Goal: Task Accomplishment & Management: Complete application form

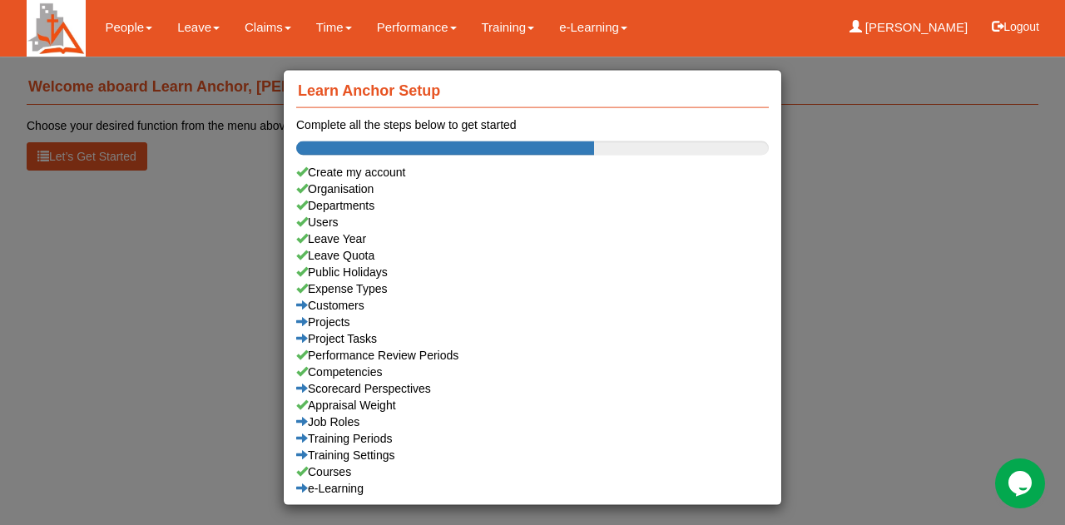
drag, startPoint x: 157, startPoint y: 346, endPoint x: 160, endPoint y: 185, distance: 160.5
click at [157, 345] on div "Learn Anchor Setup Complete all the steps below to get started Create my accoun…" at bounding box center [532, 262] width 1065 height 525
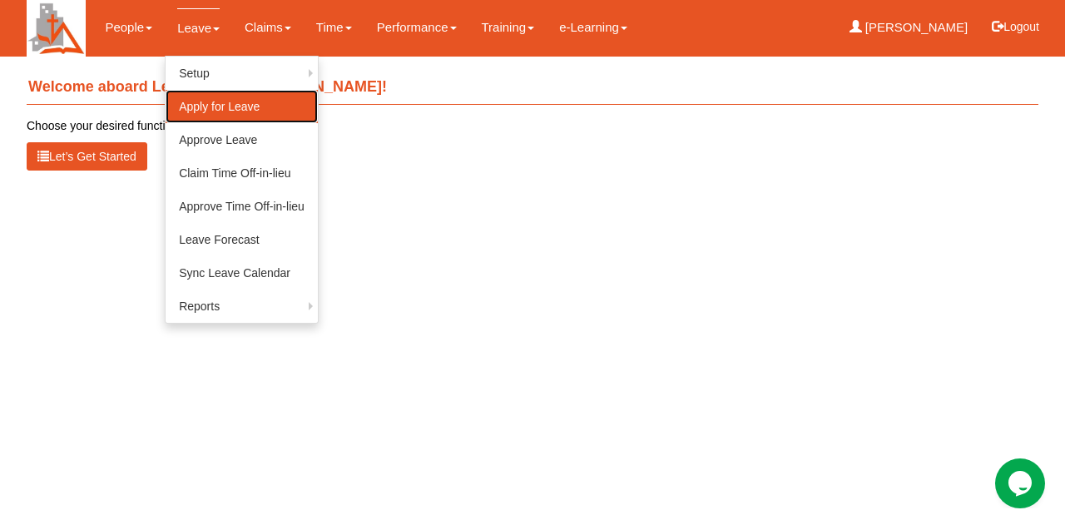
click at [200, 105] on link "Apply for Leave" at bounding box center [242, 106] width 152 height 33
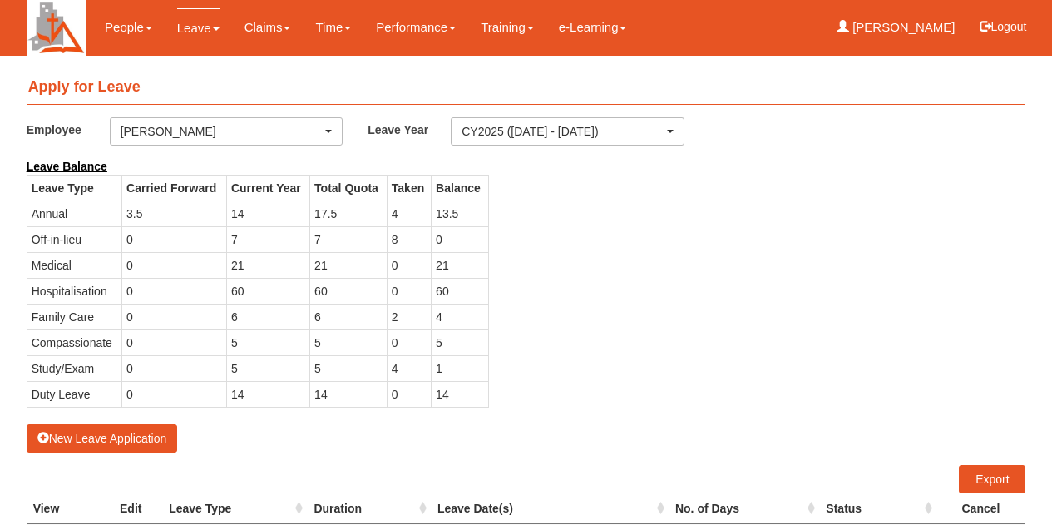
select select "50"
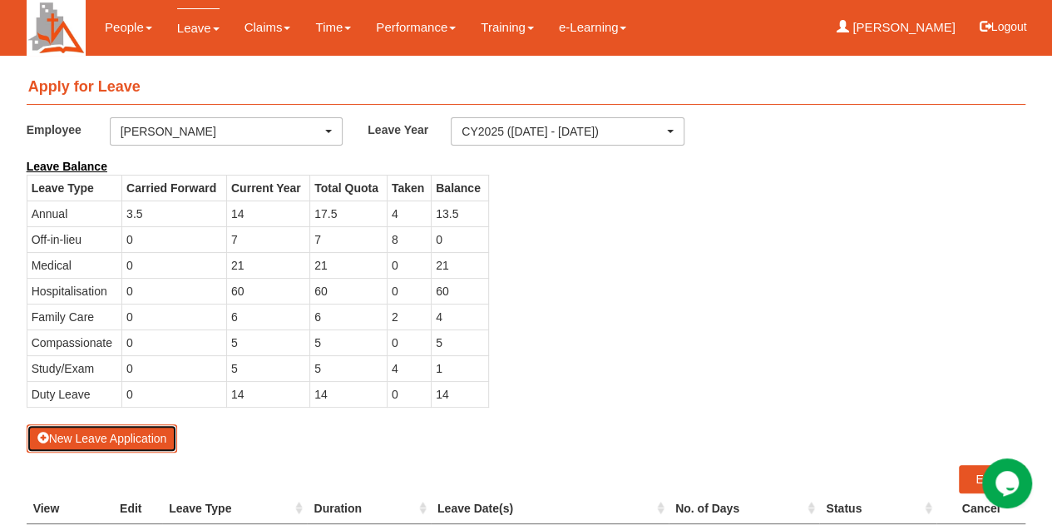
click at [115, 438] on button "New Leave Application" at bounding box center [102, 438] width 151 height 28
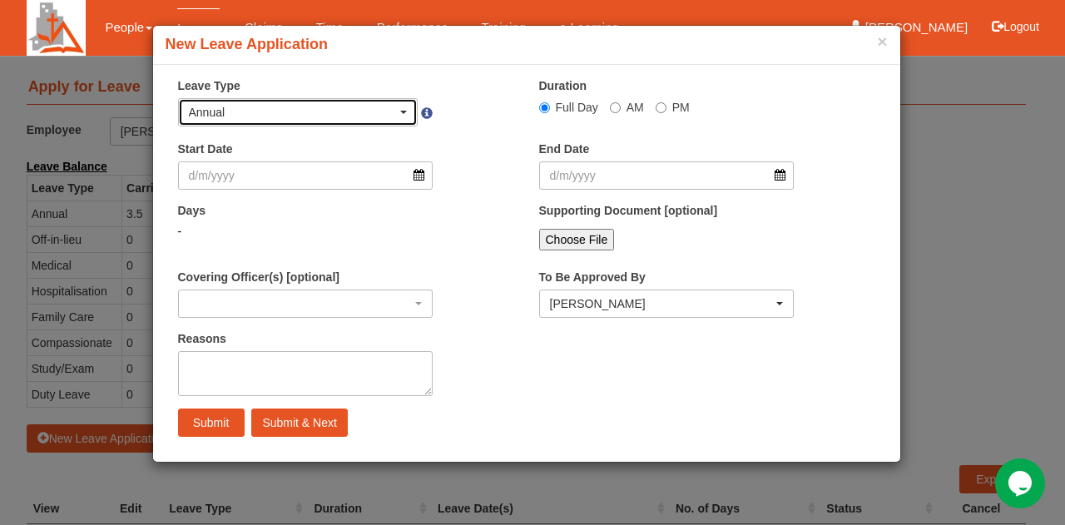
click at [310, 111] on div "Annual" at bounding box center [293, 112] width 209 height 17
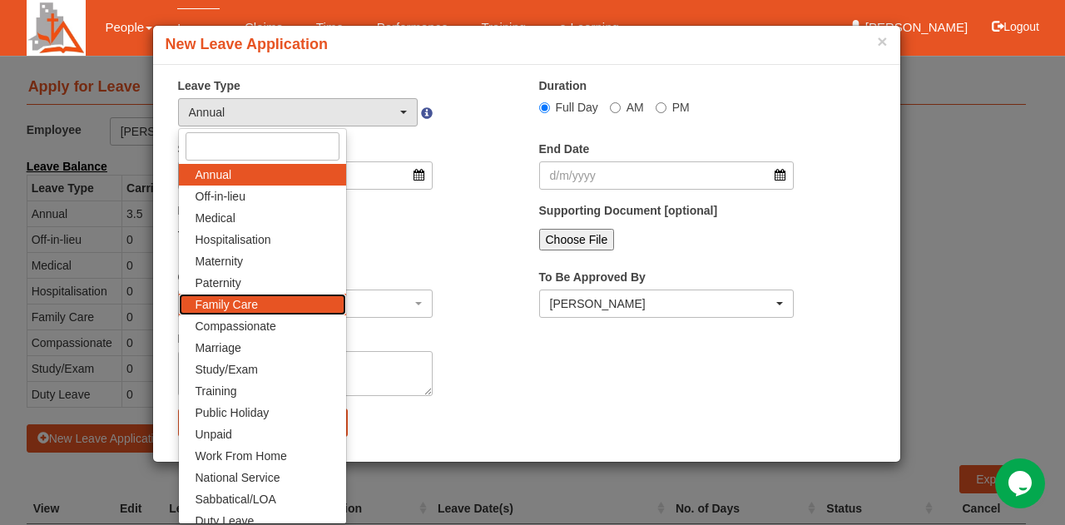
click at [261, 300] on link "Family Care" at bounding box center [262, 305] width 167 height 22
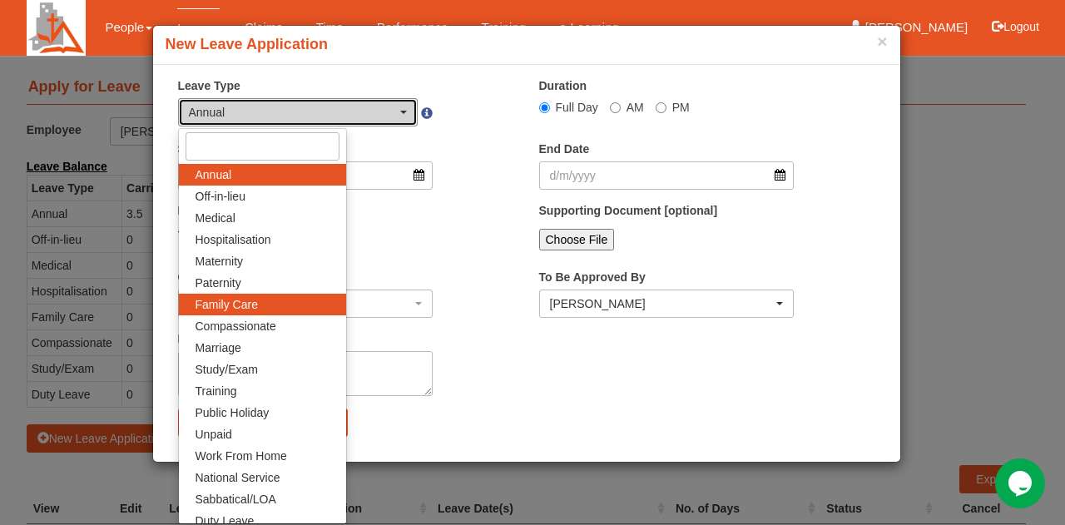
select select "9"
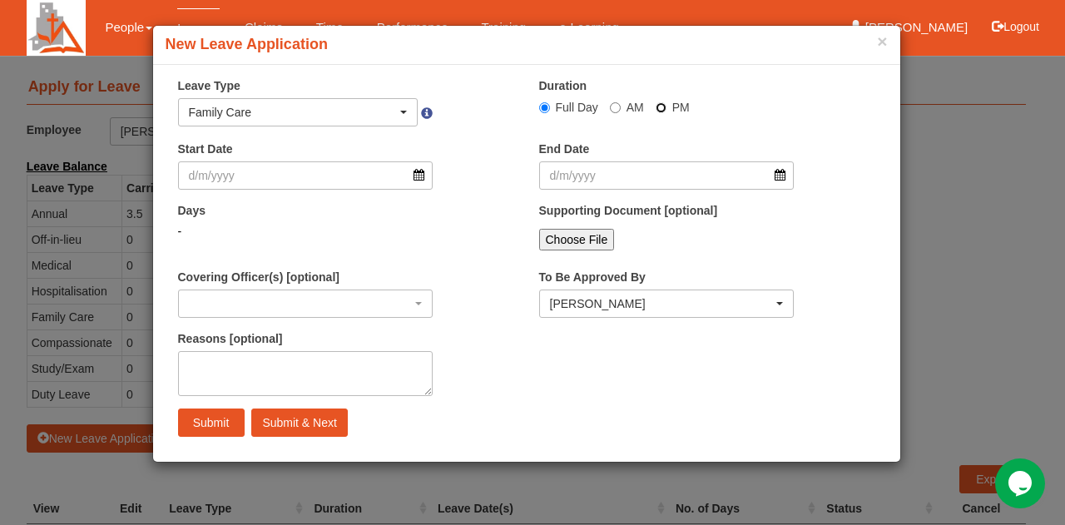
click at [550, 106] on input "PM" at bounding box center [544, 107] width 11 height 11
radio input "true"
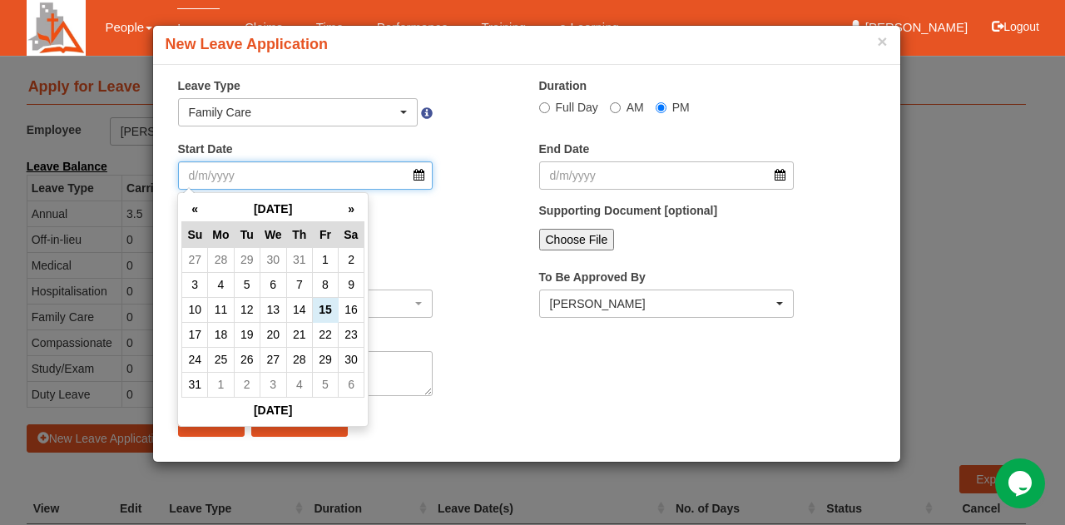
click at [355, 180] on input "Start Date" at bounding box center [305, 175] width 255 height 28
click at [349, 209] on th "»" at bounding box center [351, 209] width 26 height 26
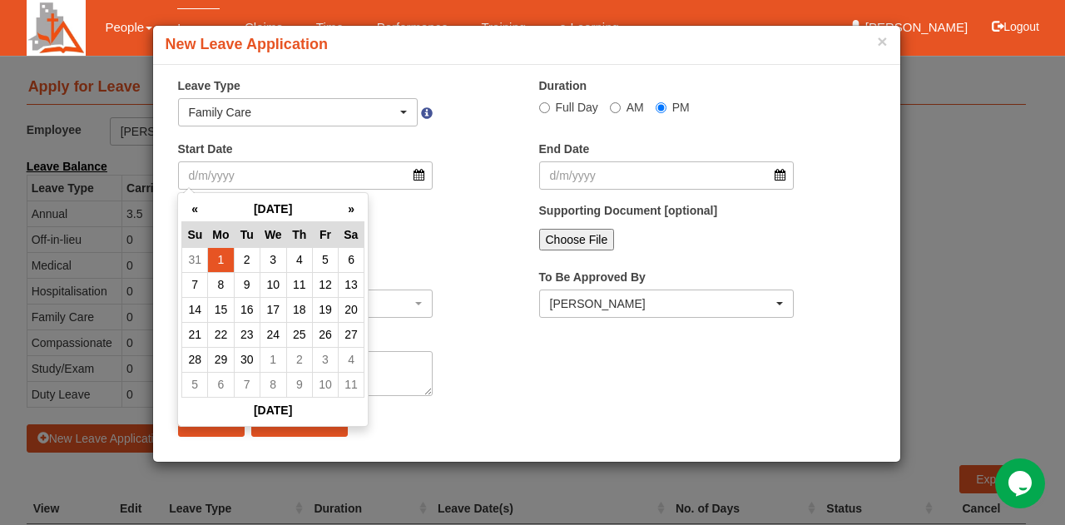
click at [220, 267] on td "1" at bounding box center [221, 259] width 26 height 25
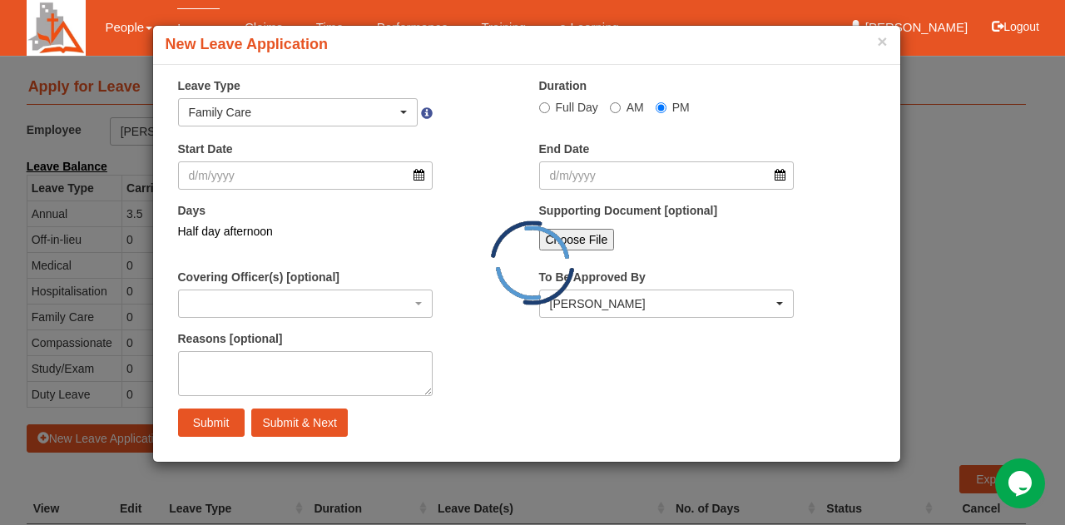
type input "1/9/2025"
select select
click at [226, 423] on input "Submit" at bounding box center [211, 422] width 67 height 28
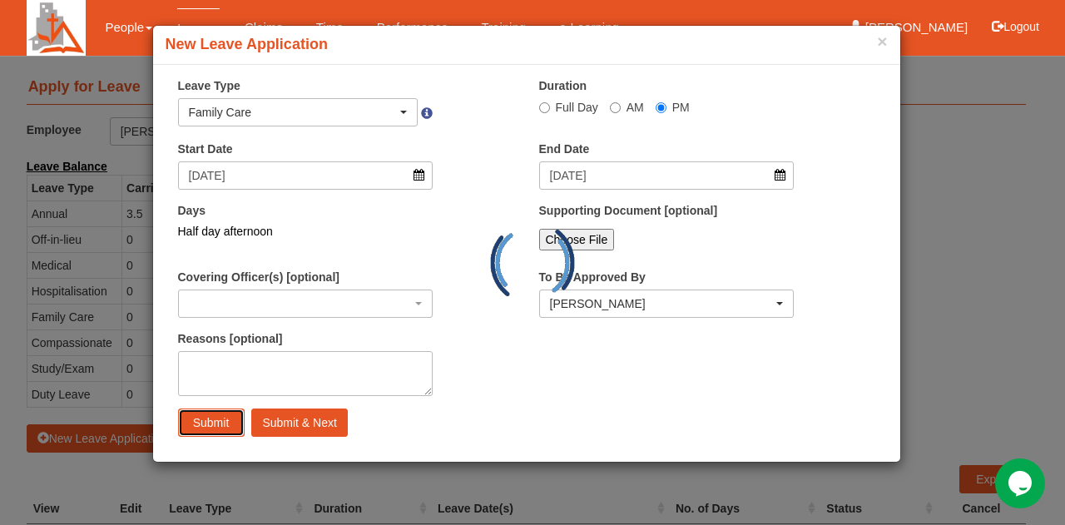
select select "1"
radio input "true"
select select
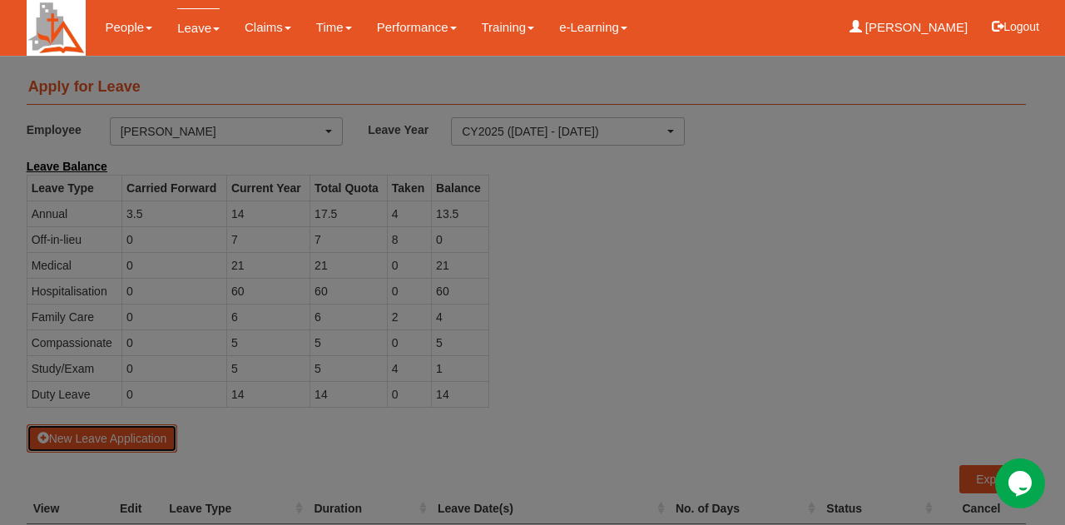
select select "50"
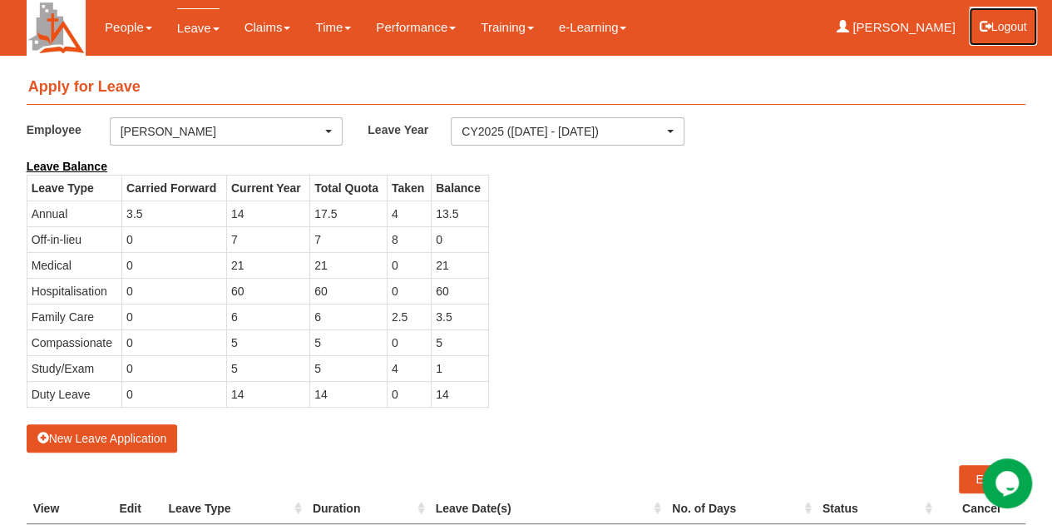
click at [997, 24] on button "Logout" at bounding box center [1003, 27] width 71 height 40
